Goal: Transaction & Acquisition: Purchase product/service

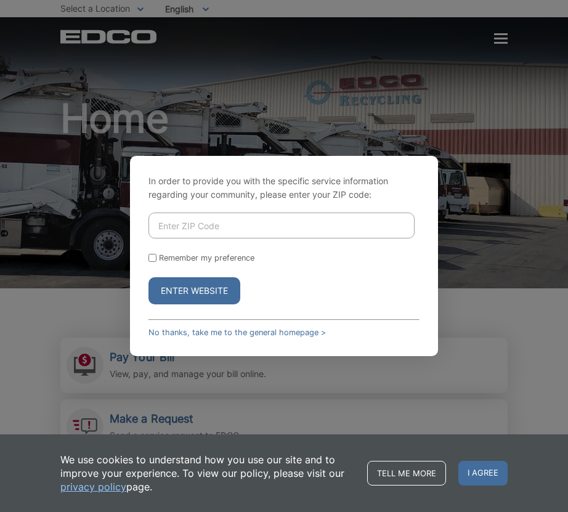
click at [287, 216] on input "Enter ZIP Code" at bounding box center [282, 226] width 266 height 26
type input "92082"
click at [149, 277] on button "Enter Website" at bounding box center [195, 290] width 92 height 27
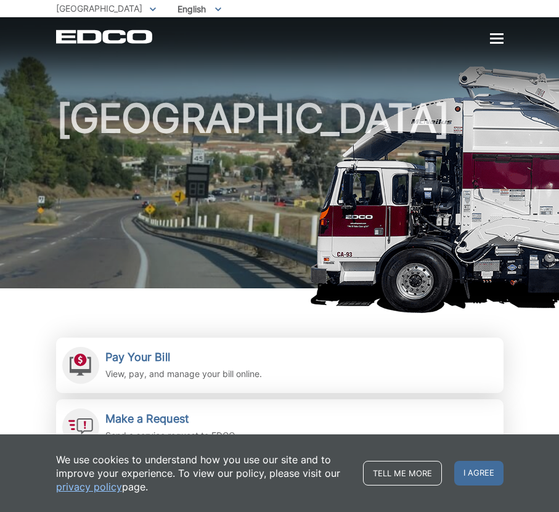
click at [500, 41] on div at bounding box center [497, 39] width 14 height 10
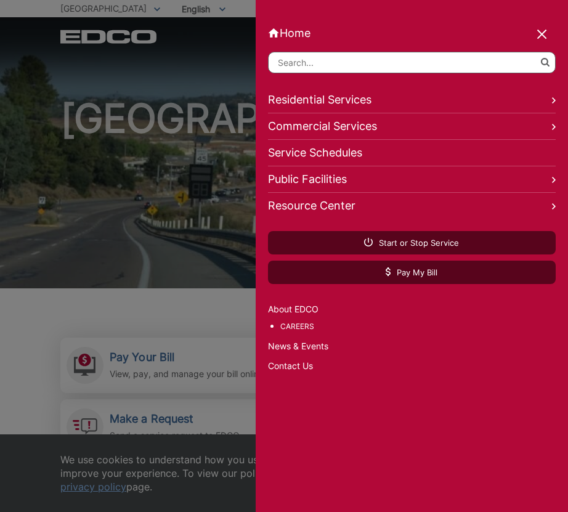
click at [546, 33] on div at bounding box center [542, 35] width 17 height 17
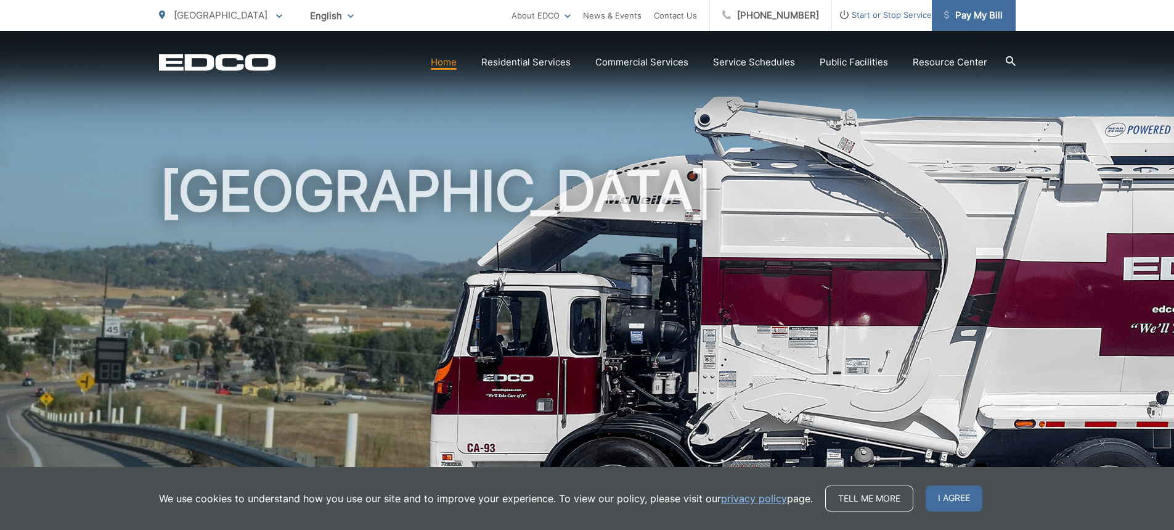
click at [558, 22] on span "Pay My Bill" at bounding box center [973, 15] width 59 height 15
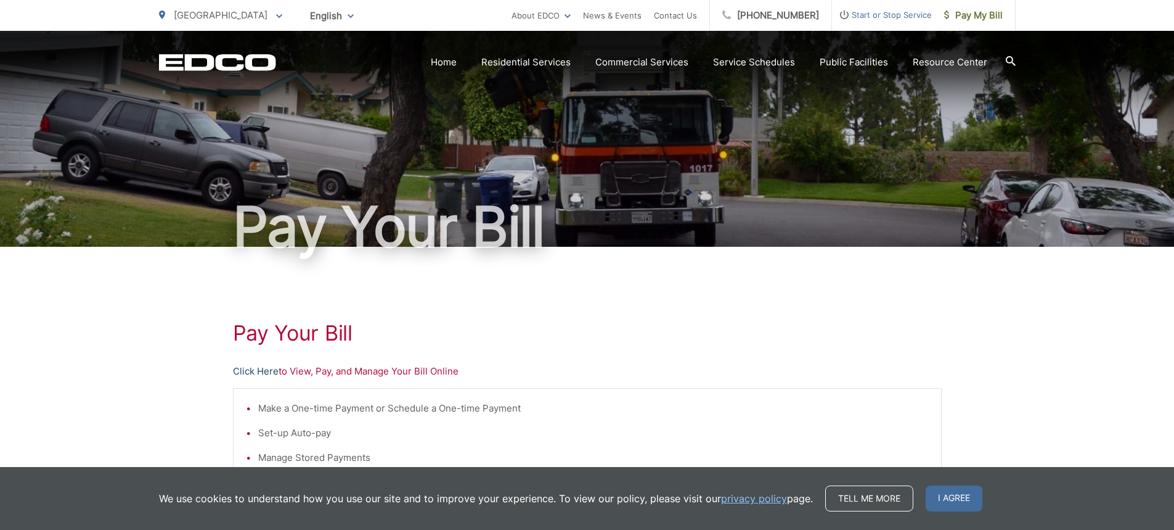
click at [273, 364] on link "Click Here" at bounding box center [256, 371] width 46 height 15
